Goal: Task Accomplishment & Management: Complete application form

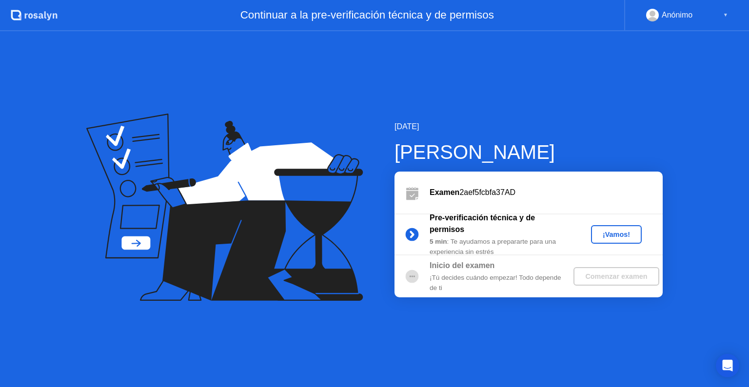
click at [609, 241] on button "¡Vamos!" at bounding box center [616, 234] width 51 height 19
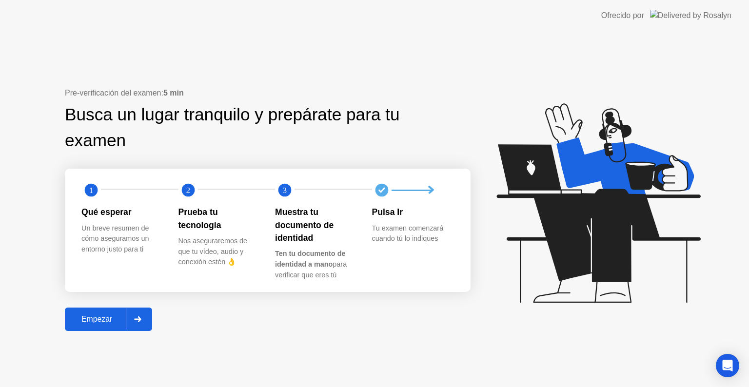
click at [135, 317] on div at bounding box center [137, 319] width 23 height 22
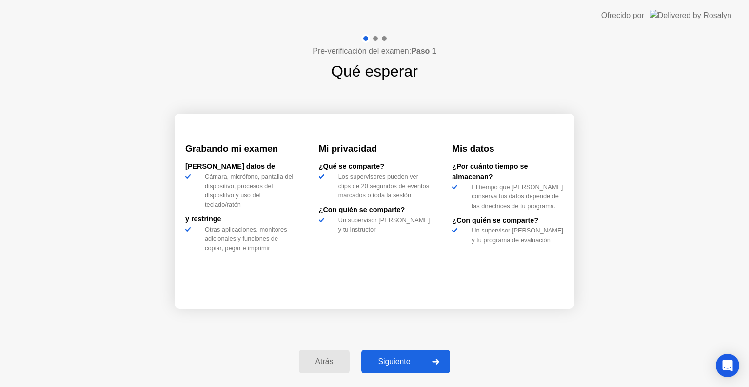
click at [391, 362] on div "Siguiente" at bounding box center [393, 361] width 59 height 9
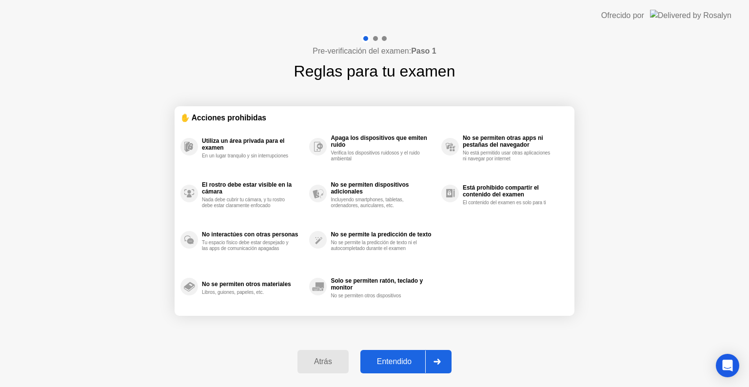
click at [391, 362] on div "Entendido" at bounding box center [394, 361] width 62 height 9
select select "Available cameras"
select select "Available speakers"
select select "Available microphones"
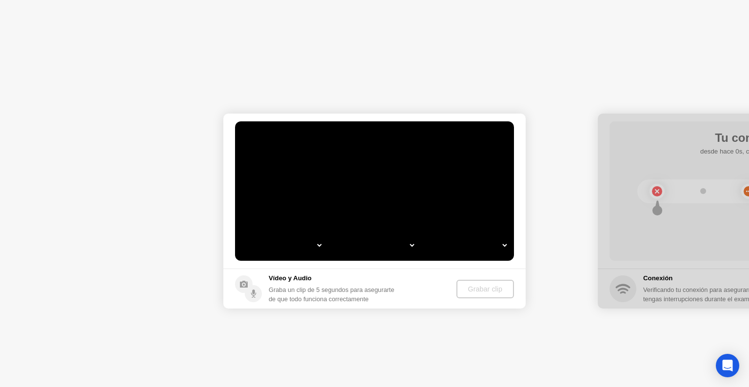
select select "**********"
select select "*******"
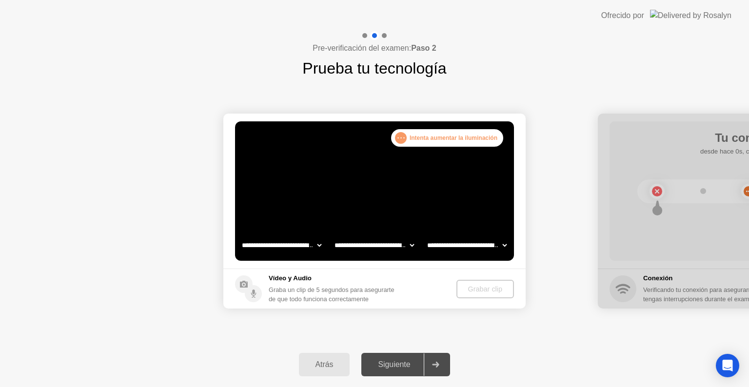
click at [391, 366] on div "Siguiente" at bounding box center [393, 364] width 59 height 9
click at [437, 363] on icon at bounding box center [435, 365] width 7 height 6
click at [276, 243] on select "**********" at bounding box center [281, 246] width 83 height 20
click at [240, 236] on select "**********" at bounding box center [281, 246] width 83 height 20
click at [381, 360] on div "Siguiente" at bounding box center [393, 364] width 59 height 9
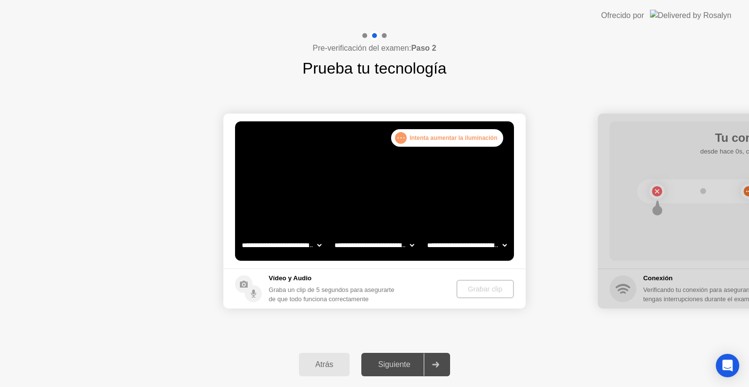
click at [429, 366] on div at bounding box center [435, 365] width 23 height 22
click at [438, 362] on icon at bounding box center [435, 365] width 7 height 6
drag, startPoint x: 408, startPoint y: 366, endPoint x: 437, endPoint y: 249, distance: 120.2
click at [409, 364] on div "Siguiente" at bounding box center [393, 364] width 59 height 9
click at [432, 140] on div ". . . Intenta aumentar la iluminación" at bounding box center [447, 138] width 112 height 18
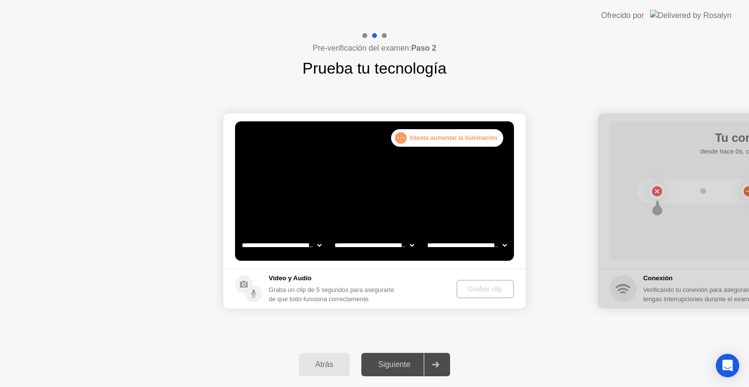
click at [404, 137] on div ". . ." at bounding box center [401, 138] width 12 height 12
click at [531, 331] on div "**********" at bounding box center [374, 211] width 749 height 262
click at [432, 137] on div ". . . Intenta aumentar la iluminación" at bounding box center [447, 138] width 112 height 18
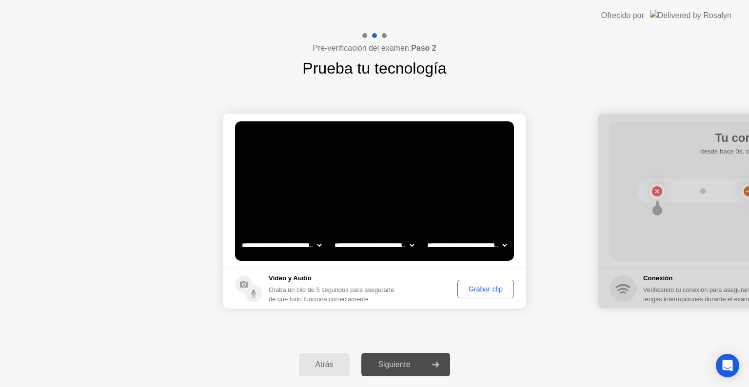
click at [461, 289] on div "Grabar clip" at bounding box center [486, 289] width 50 height 8
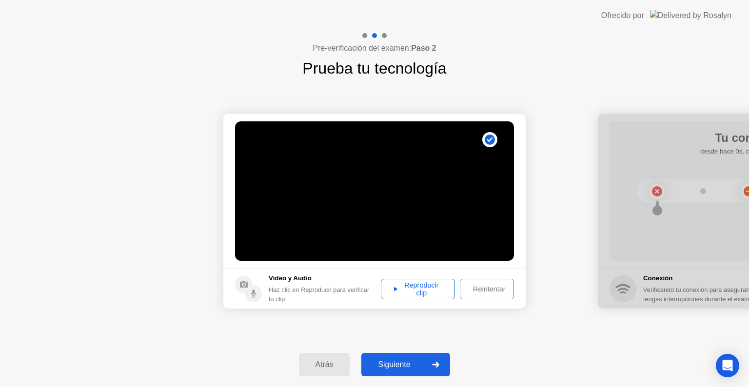
click at [436, 292] on div "Reproducir clip" at bounding box center [417, 289] width 67 height 16
click at [398, 367] on div "Siguiente" at bounding box center [393, 364] width 59 height 9
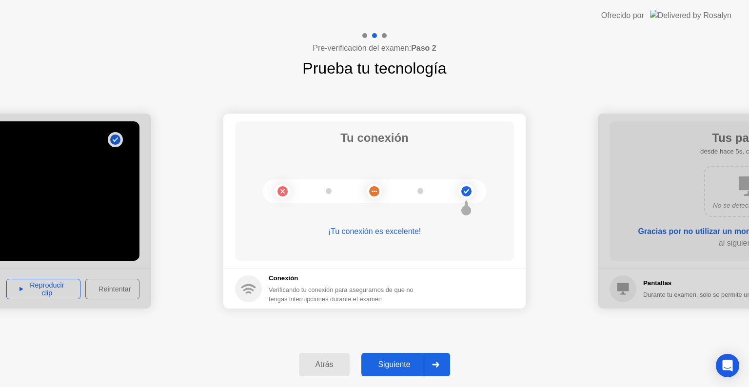
click at [328, 365] on div "Atrás" at bounding box center [324, 364] width 45 height 9
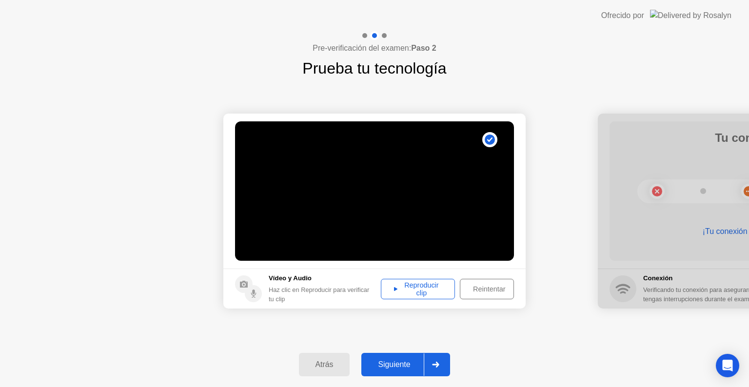
click at [402, 289] on div "Reproducir clip" at bounding box center [417, 289] width 67 height 16
click at [492, 290] on div "Reintentar" at bounding box center [489, 289] width 52 height 8
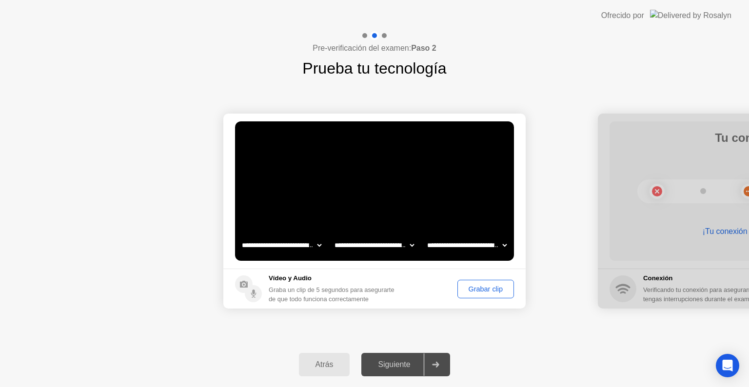
click at [491, 289] on div "Grabar clip" at bounding box center [486, 289] width 50 height 8
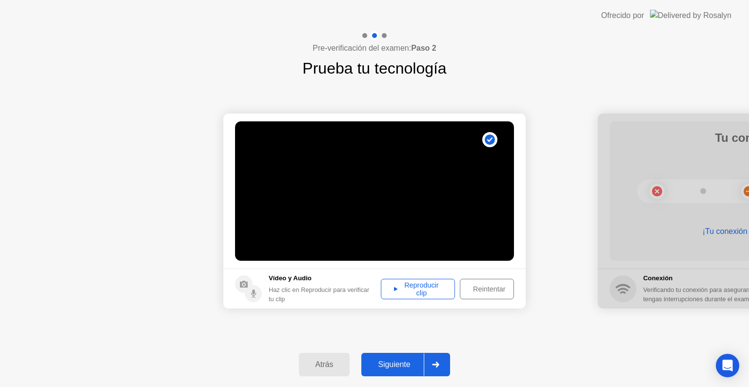
click at [391, 361] on div "Siguiente" at bounding box center [393, 364] width 59 height 9
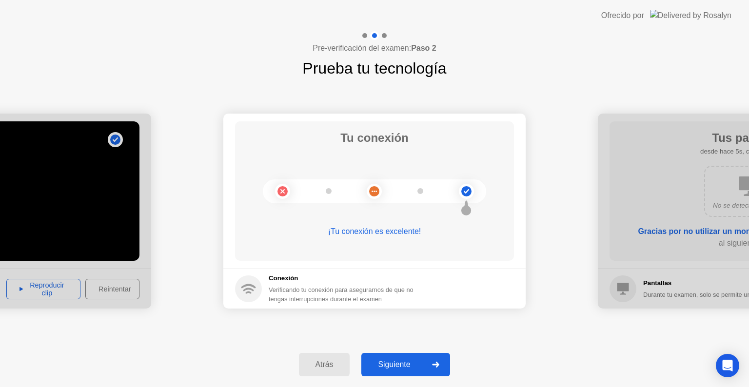
click at [395, 366] on div "Siguiente" at bounding box center [393, 364] width 59 height 9
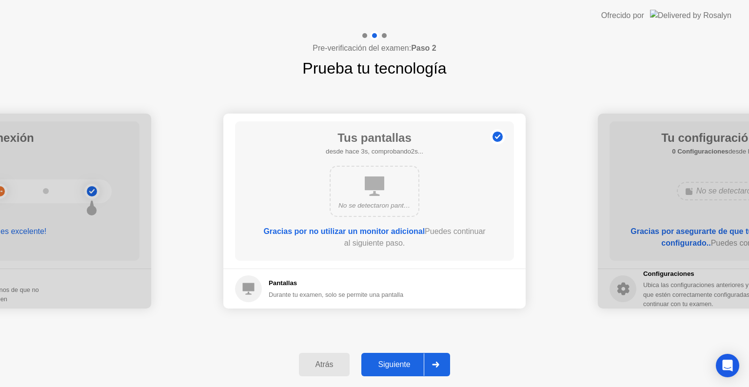
click at [400, 362] on div "Siguiente" at bounding box center [393, 364] width 59 height 9
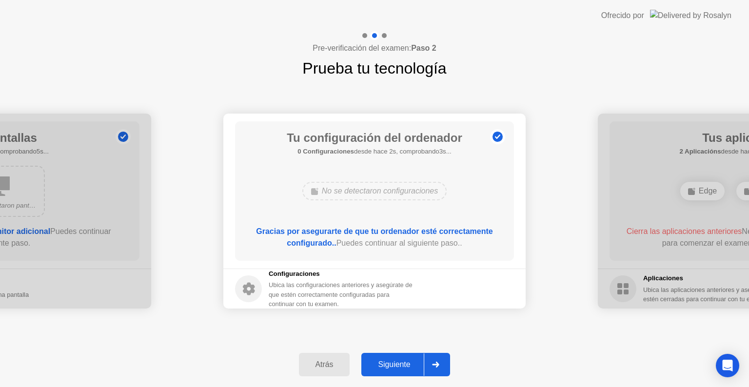
click at [400, 368] on div "Siguiente" at bounding box center [393, 364] width 59 height 9
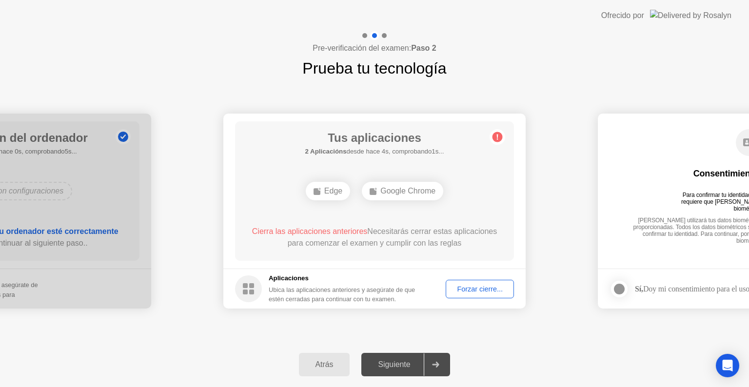
click at [478, 291] on div "Forzar cierre..." at bounding box center [479, 289] width 61 height 8
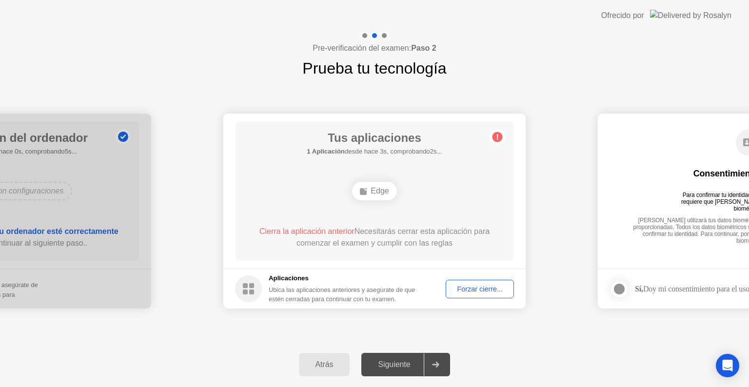
click at [474, 288] on div "Forzar cierre..." at bounding box center [479, 289] width 61 height 8
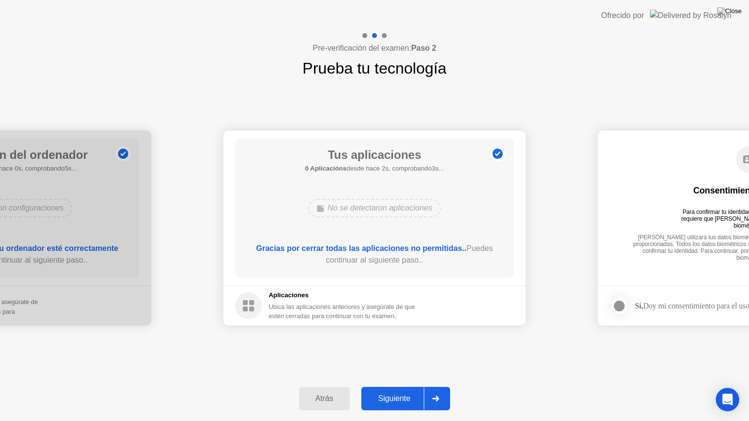
click at [438, 387] on icon at bounding box center [435, 399] width 7 height 6
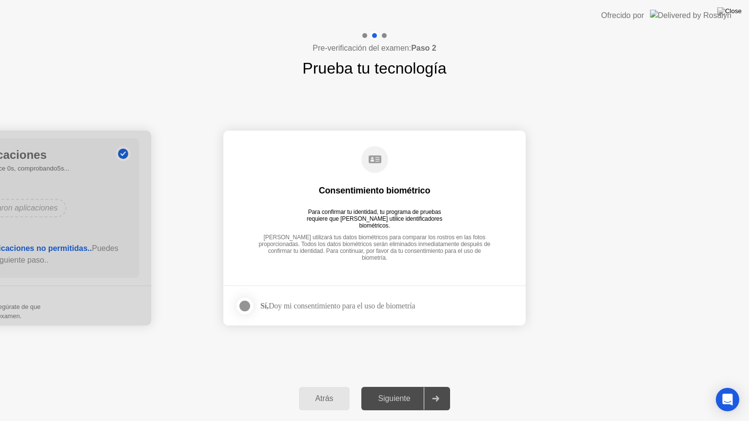
click at [438, 387] on icon at bounding box center [435, 399] width 7 height 6
click at [243, 304] on div at bounding box center [245, 306] width 12 height 12
click at [411, 387] on div "Siguiente" at bounding box center [393, 398] width 59 height 9
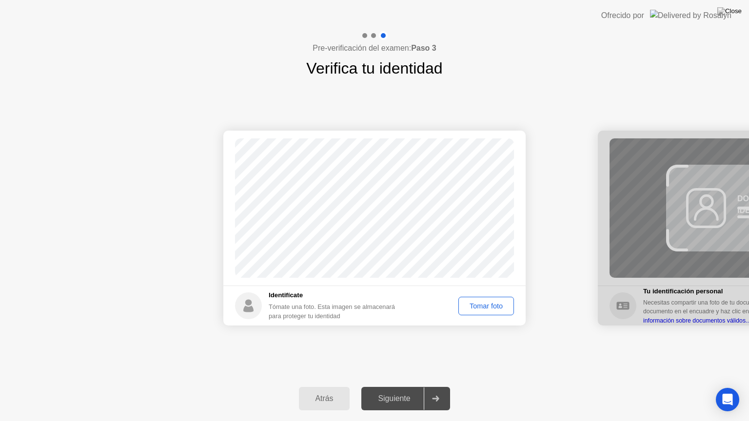
click at [481, 306] on div "Tomar foto" at bounding box center [486, 306] width 49 height 8
click at [399, 387] on div "Siguiente" at bounding box center [393, 398] width 59 height 9
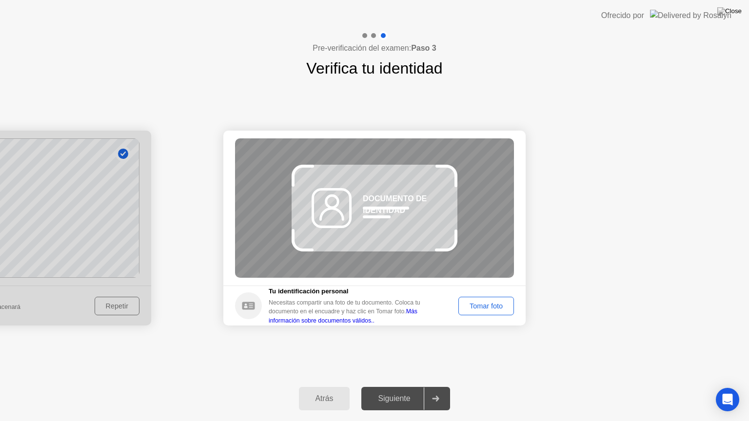
click at [474, 302] on div "Tomar foto" at bounding box center [486, 306] width 49 height 8
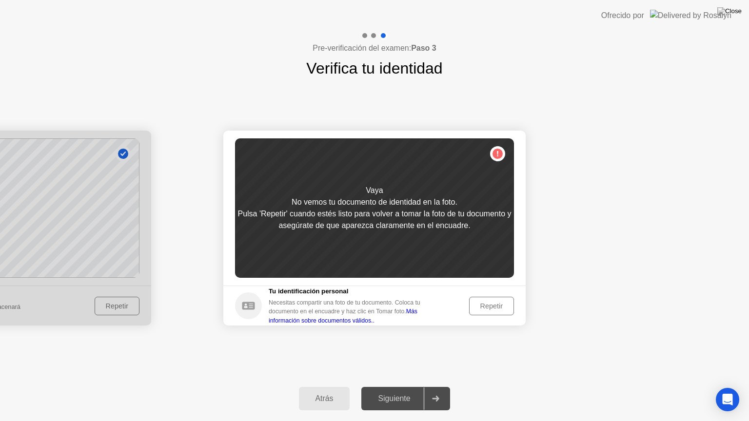
click at [495, 303] on div "Repetir" at bounding box center [491, 306] width 38 height 8
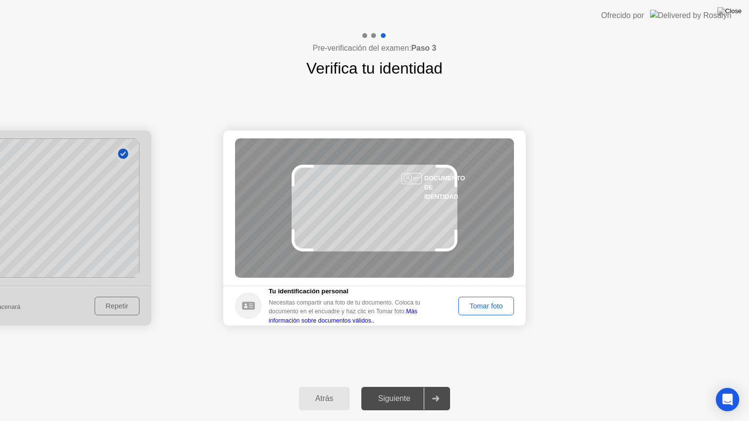
click at [491, 304] on div "Tomar foto" at bounding box center [486, 306] width 49 height 8
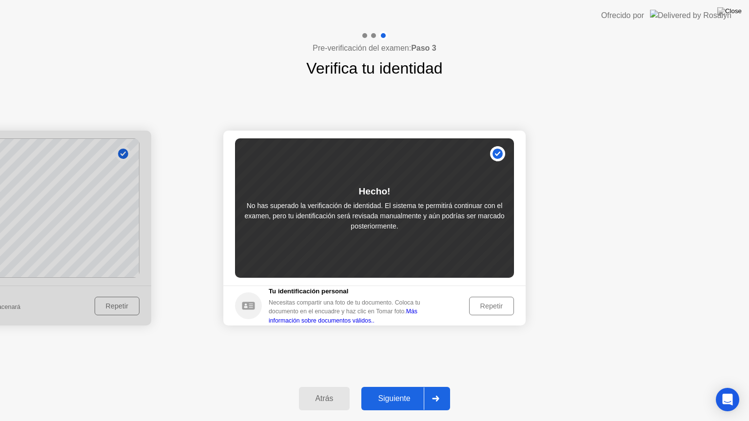
click at [402, 387] on div "Siguiente" at bounding box center [393, 398] width 59 height 9
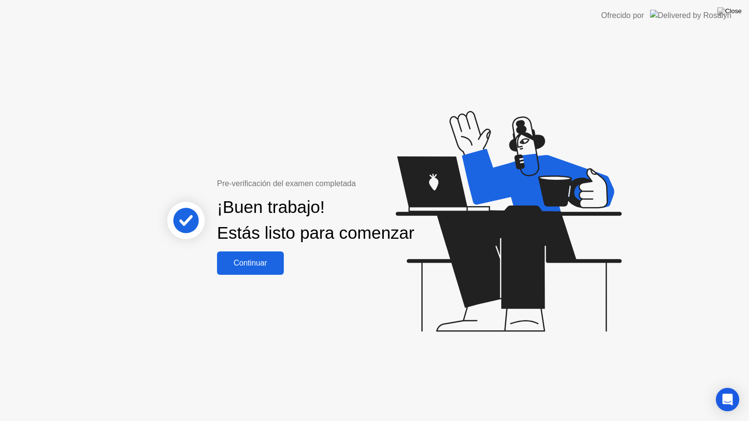
click at [249, 275] on button "Continuar" at bounding box center [250, 263] width 67 height 23
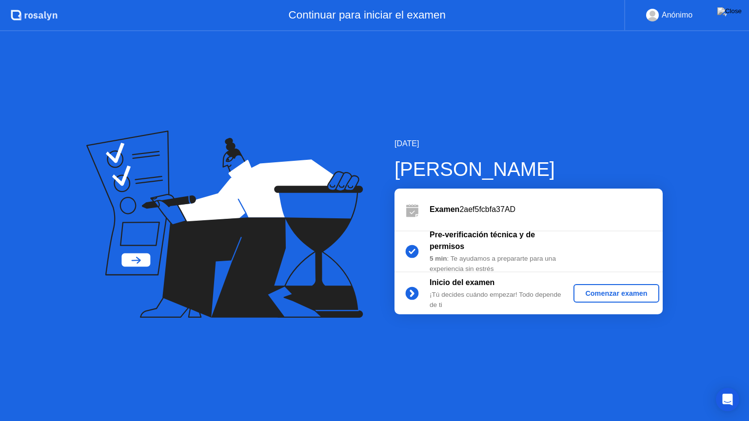
click at [597, 290] on div "Comenzar examen" at bounding box center [616, 294] width 78 height 8
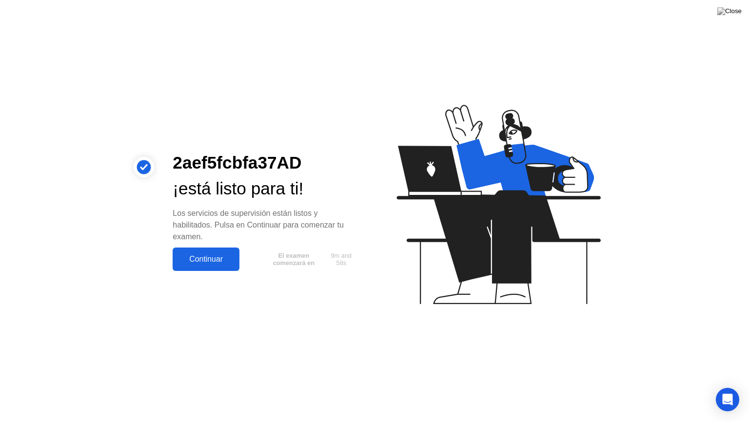
click at [213, 259] on div "Continuar" at bounding box center [206, 259] width 61 height 9
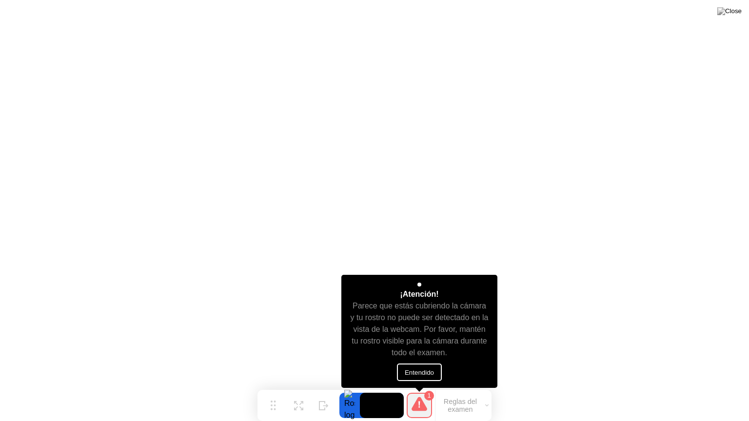
click at [412, 372] on button "Entendido" at bounding box center [419, 373] width 45 height 18
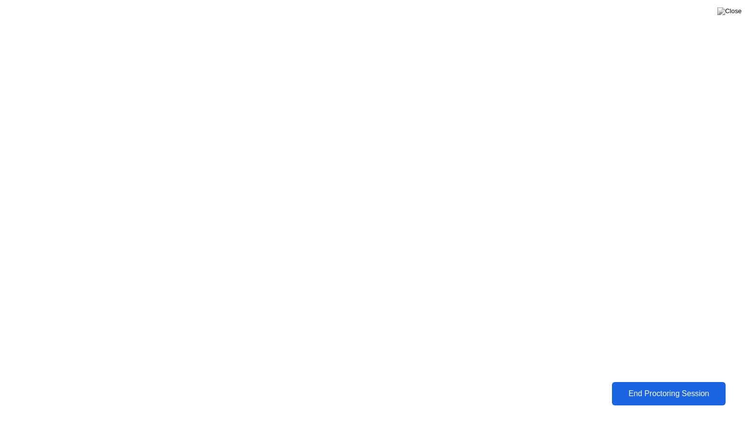
click at [689, 387] on div "End Proctoring Session" at bounding box center [668, 394] width 108 height 9
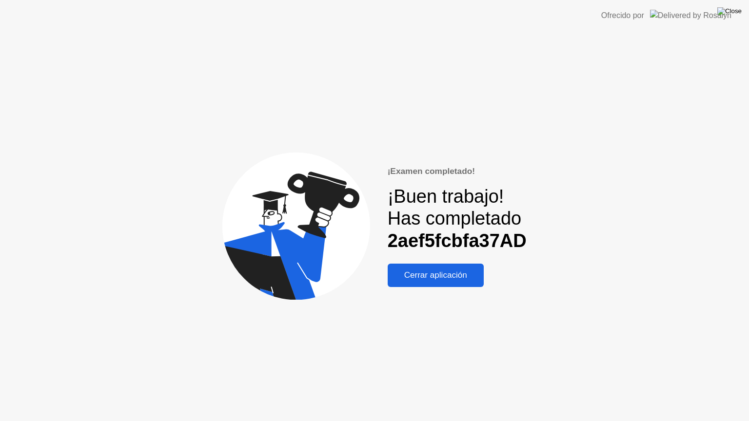
click at [733, 14] on img at bounding box center [729, 11] width 24 height 8
click at [431, 271] on div "Cerrar aplicación" at bounding box center [436, 276] width 90 height 10
